Goal: Information Seeking & Learning: Check status

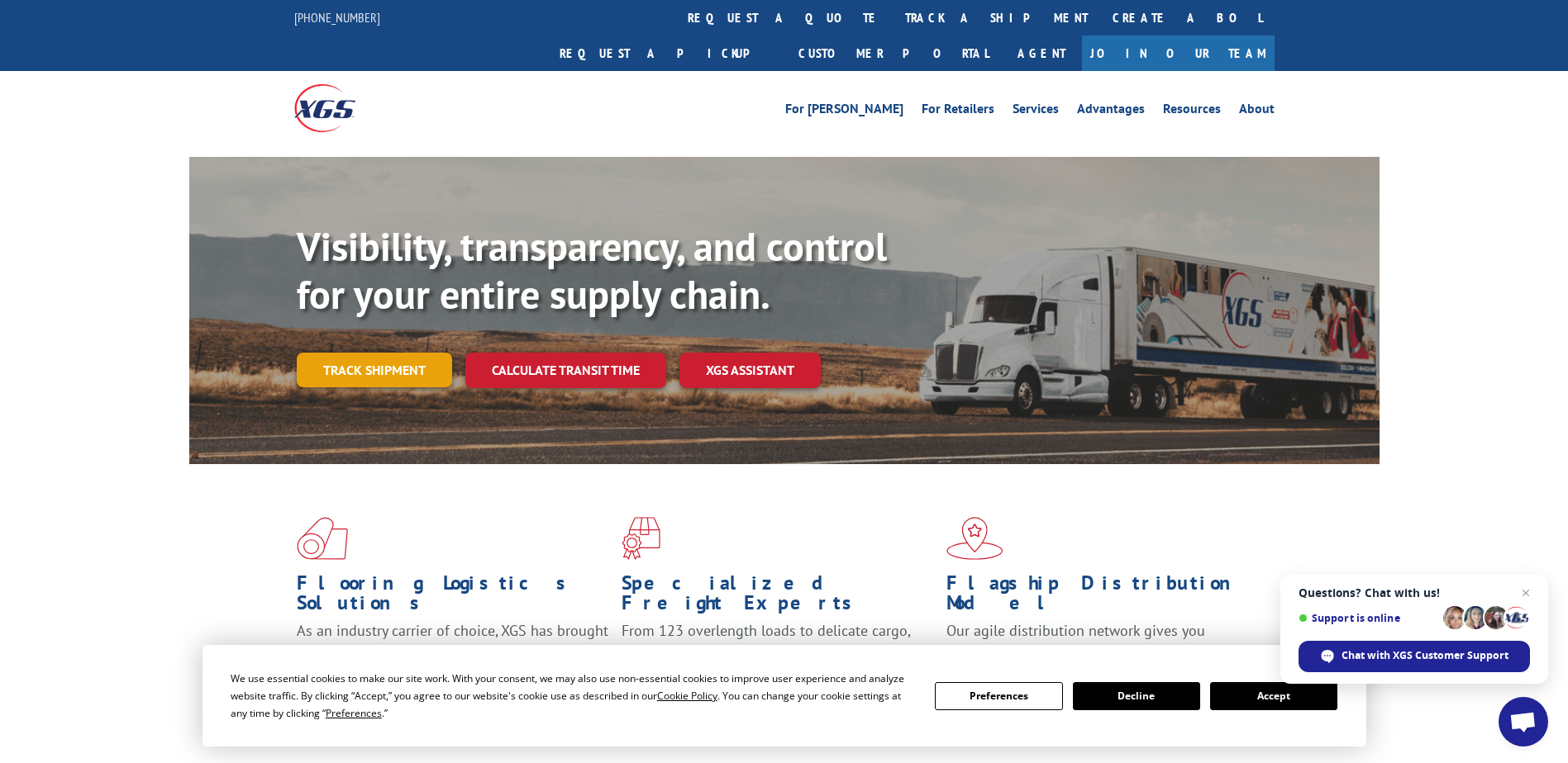
click at [408, 353] on link "Track shipment" at bounding box center [374, 370] width 156 height 34
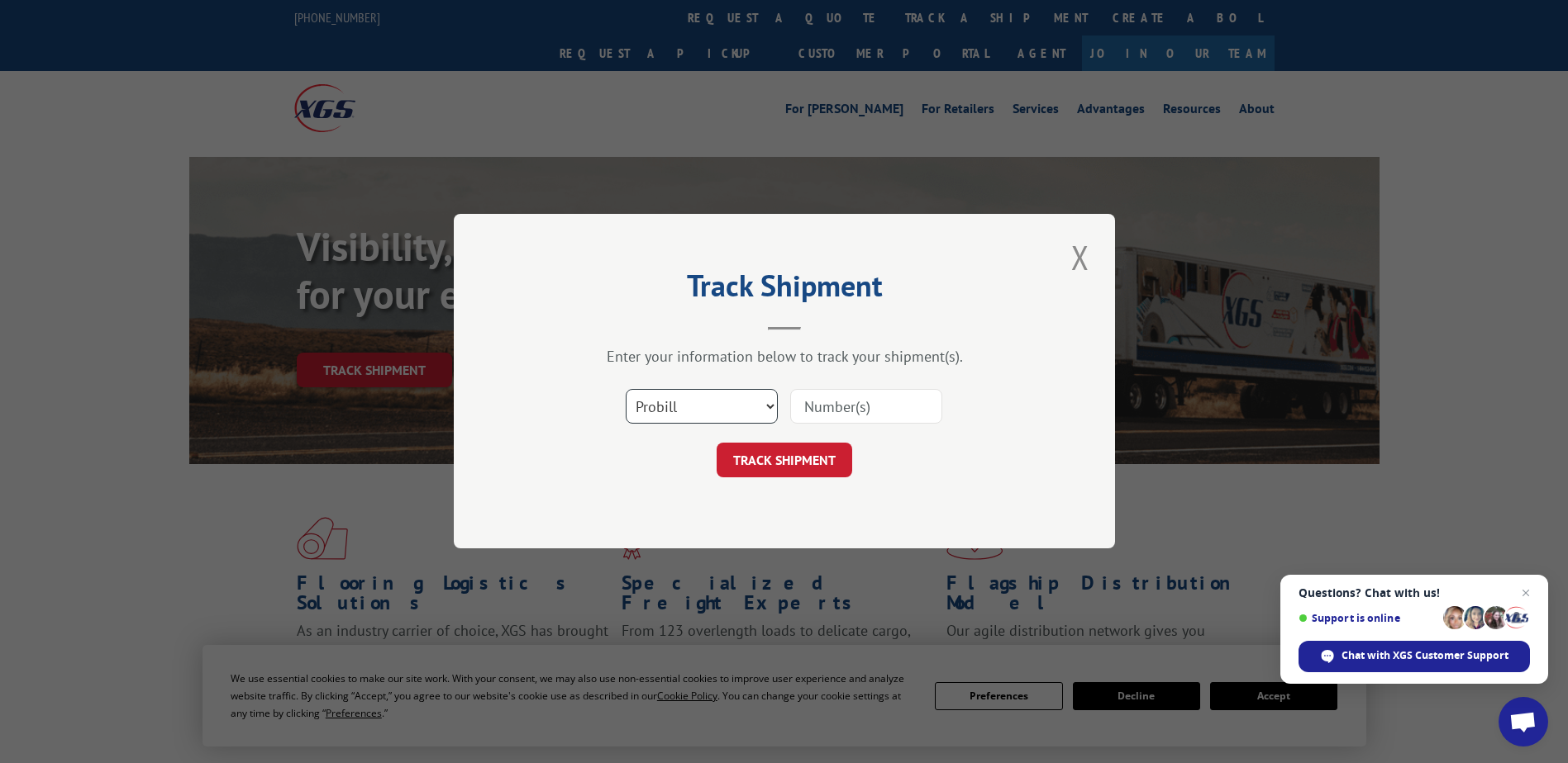
click at [760, 410] on select "Select category... Probill BOL PO" at bounding box center [702, 407] width 152 height 34
select select "bol"
click at [626, 390] on select "Select category... Probill BOL PO" at bounding box center [702, 407] width 152 height 34
click at [852, 408] on input at bounding box center [866, 407] width 152 height 34
type input "866723"
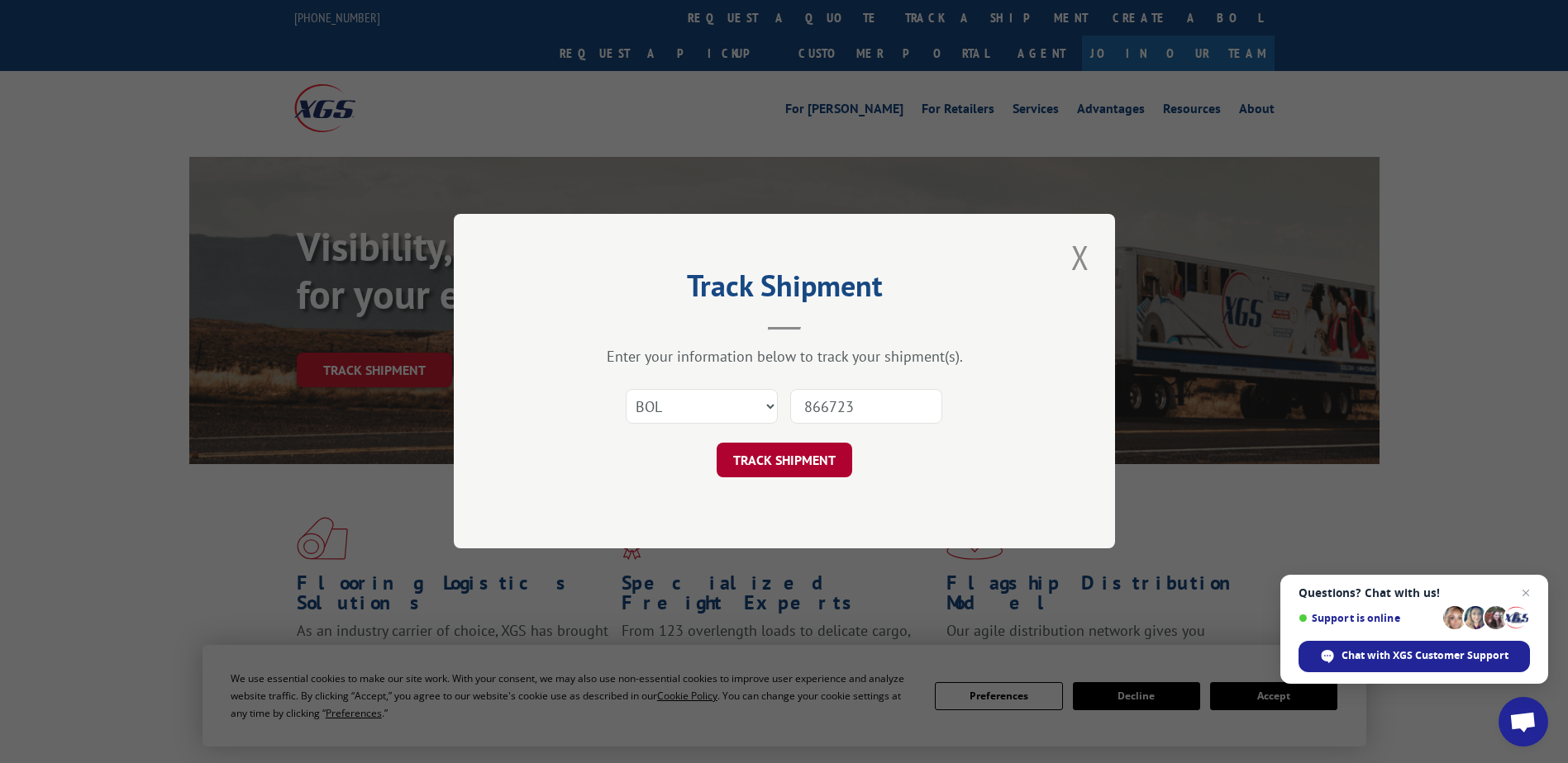
click at [795, 466] on button "TRACK SHIPMENT" at bounding box center [784, 461] width 136 height 34
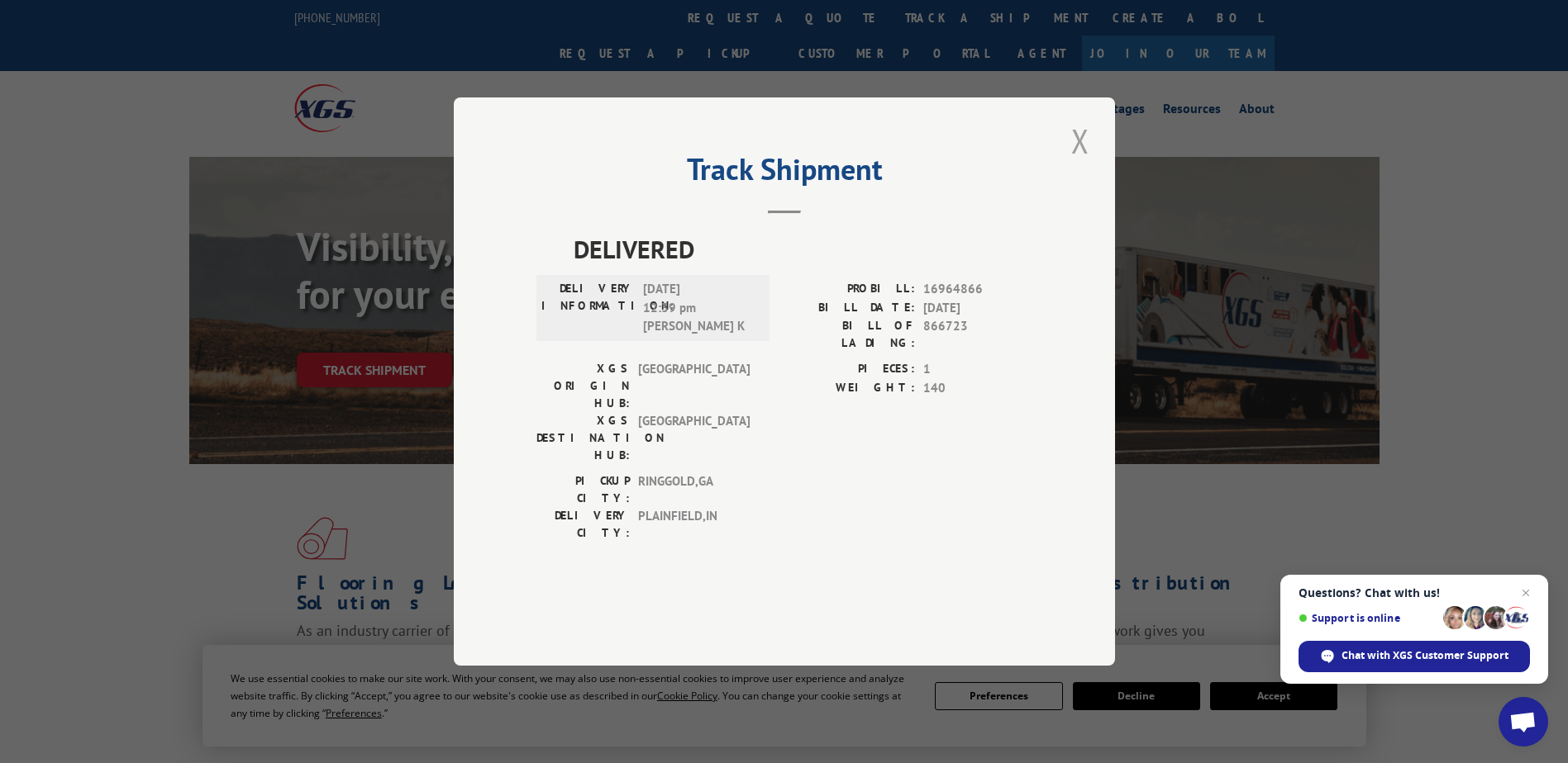
click at [1083, 164] on button "Close modal" at bounding box center [1080, 141] width 28 height 45
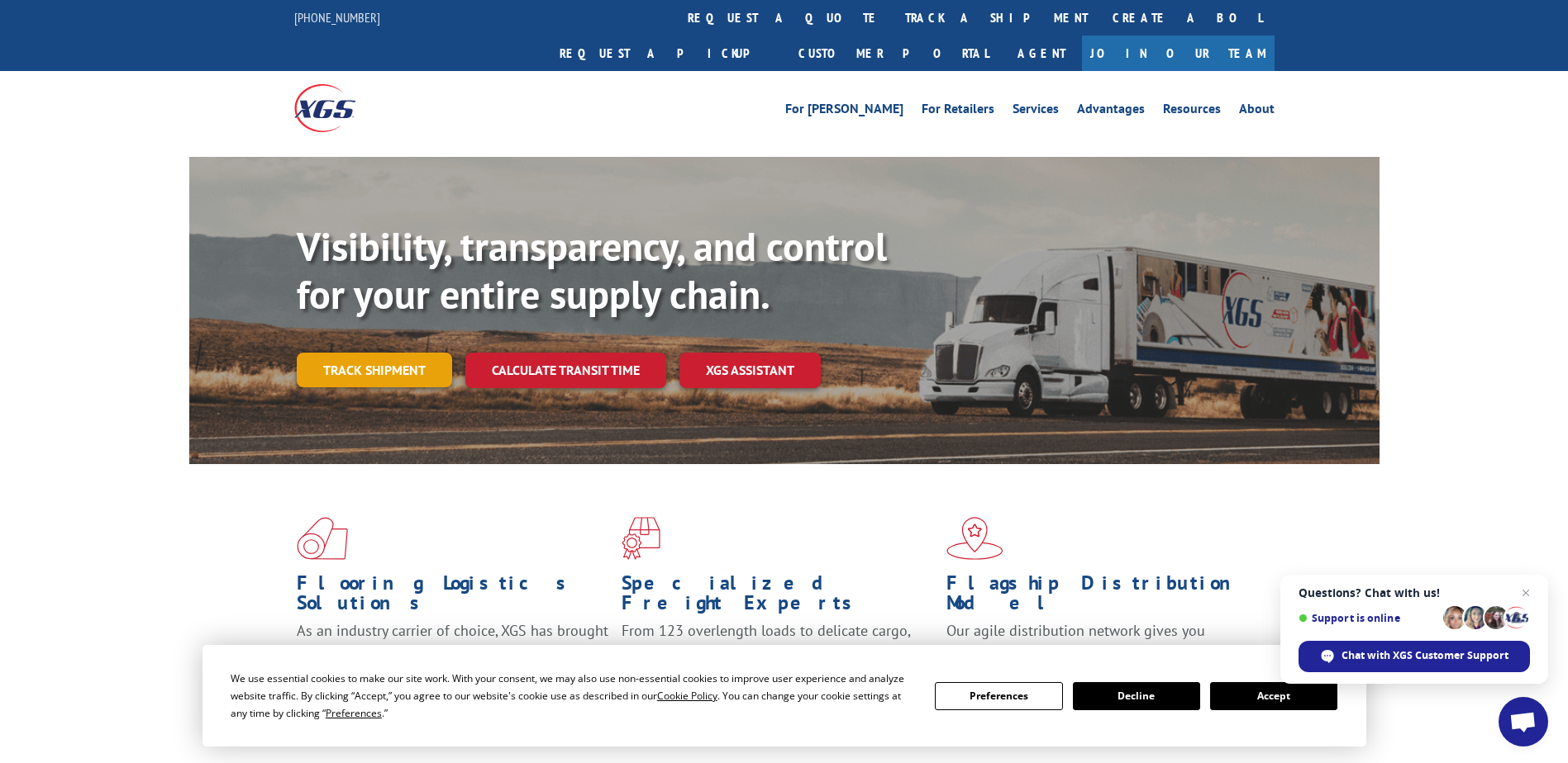
click at [401, 353] on link "Track shipment" at bounding box center [374, 370] width 156 height 34
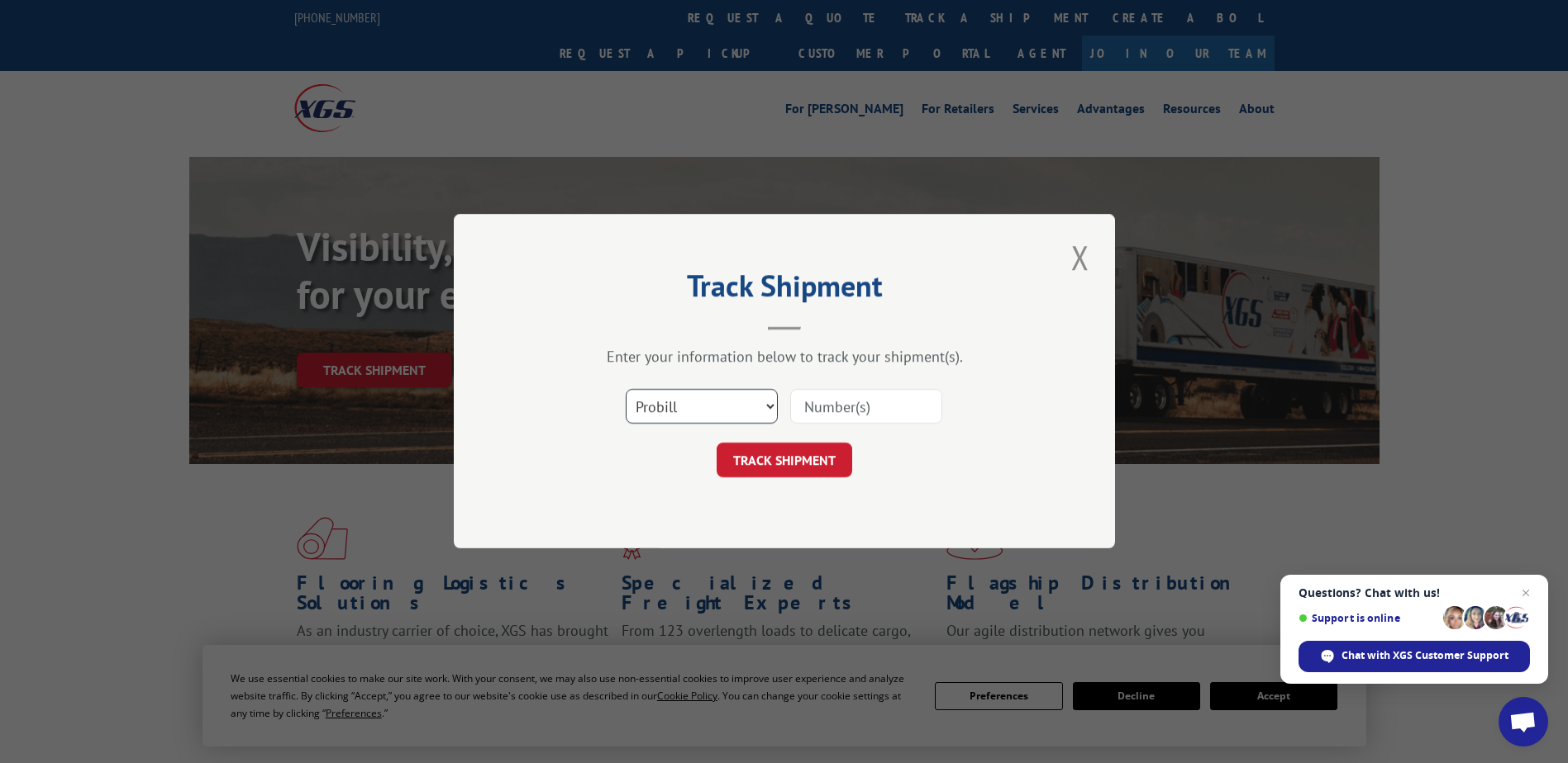
click at [702, 421] on select "Select category... Probill BOL PO" at bounding box center [702, 407] width 152 height 34
select select "bol"
click at [626, 390] on select "Select category... Probill BOL PO" at bounding box center [702, 407] width 152 height 34
click at [869, 406] on input at bounding box center [866, 407] width 152 height 34
type input "866723"
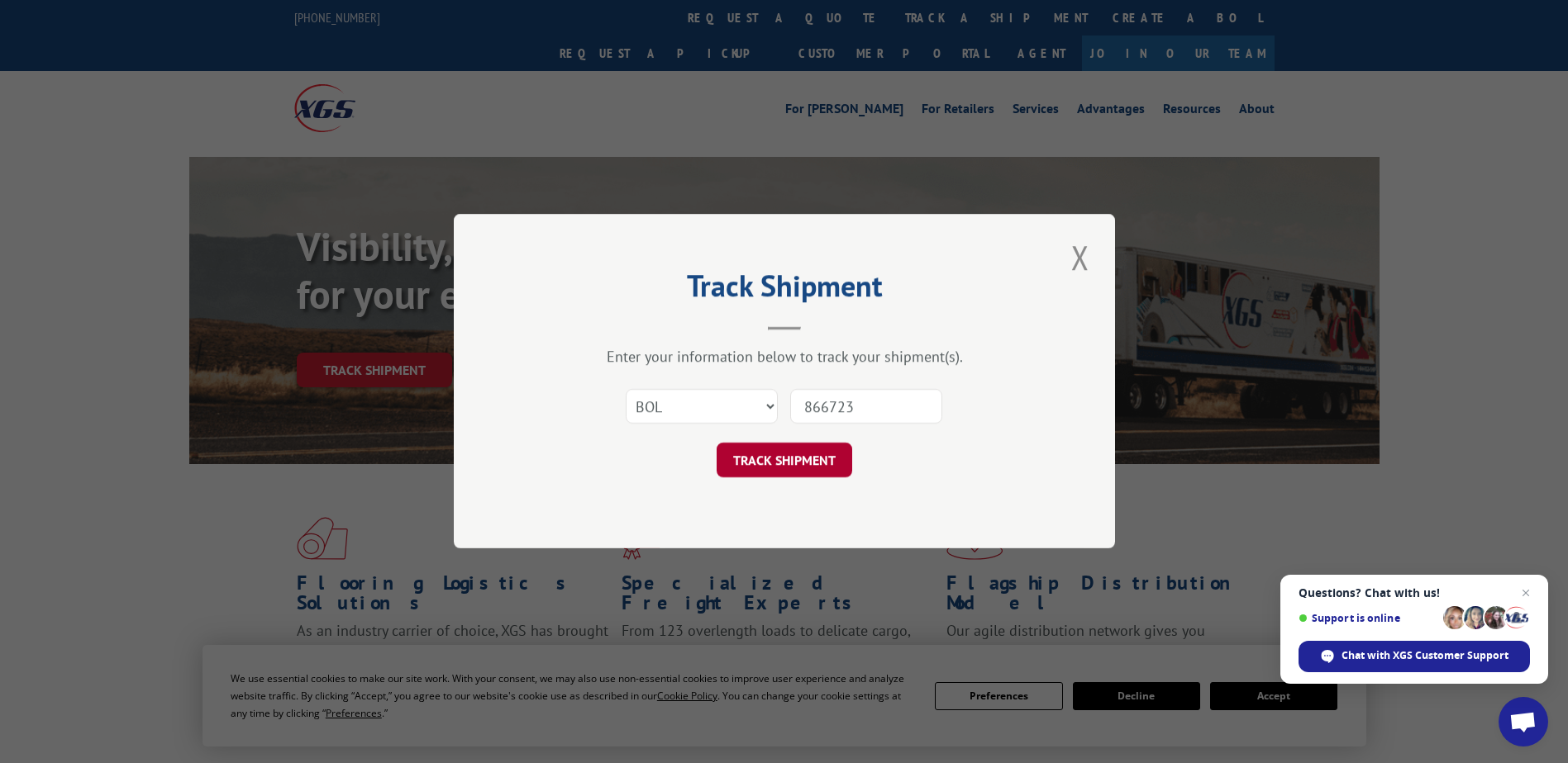
click at [849, 476] on button "TRACK SHIPMENT" at bounding box center [784, 461] width 136 height 34
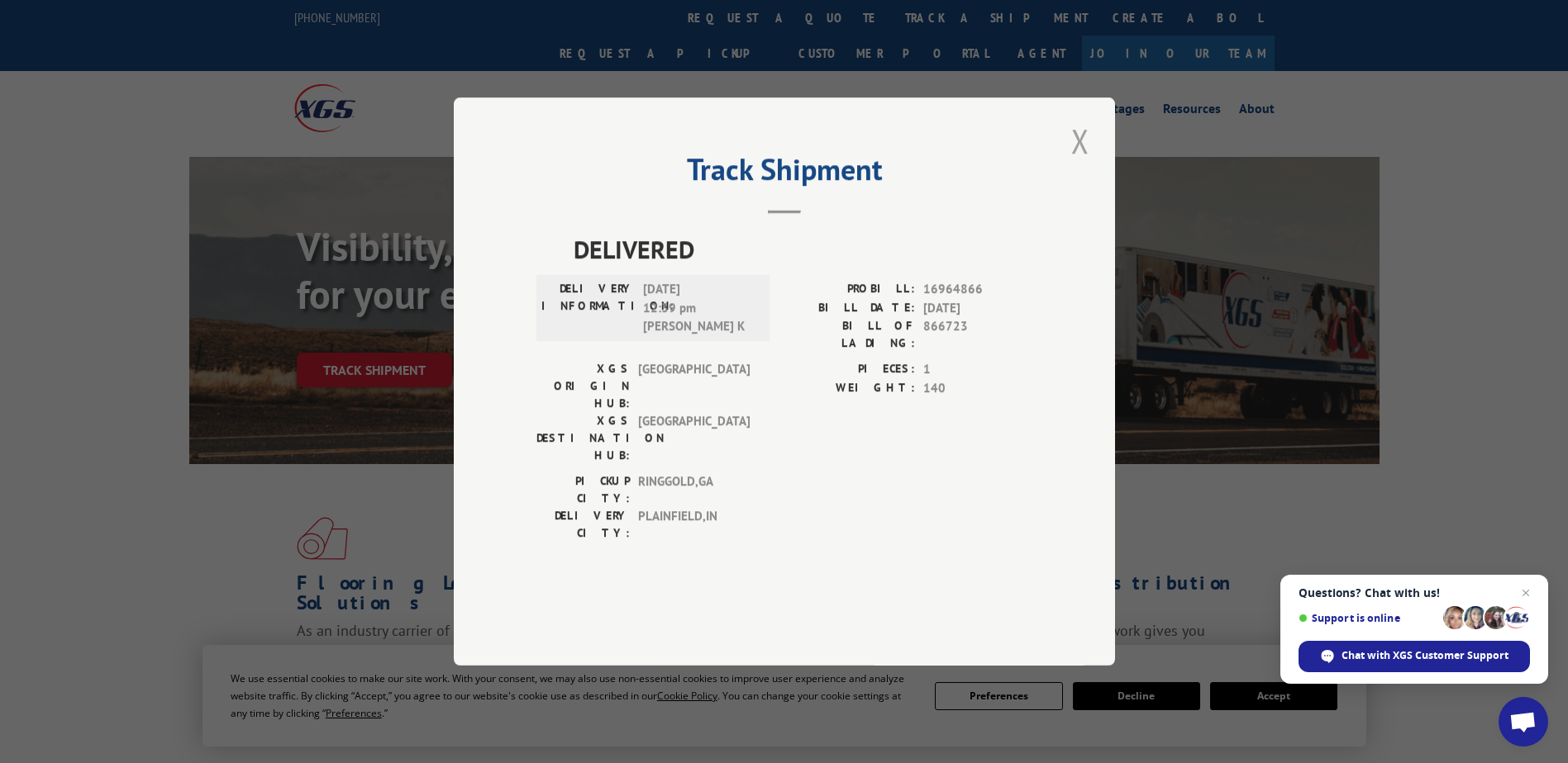
click at [1083, 164] on button "Close modal" at bounding box center [1080, 141] width 28 height 45
